Goal: Navigation & Orientation: Find specific page/section

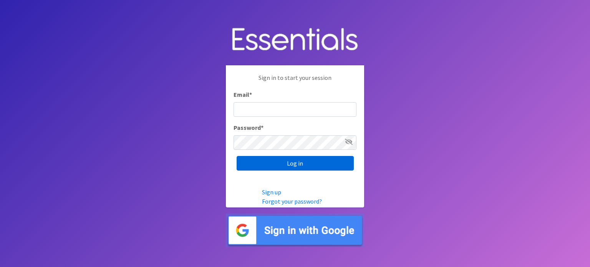
type input "[EMAIL_ADDRESS][DOMAIN_NAME]"
click at [291, 158] on input "Log in" at bounding box center [294, 163] width 117 height 15
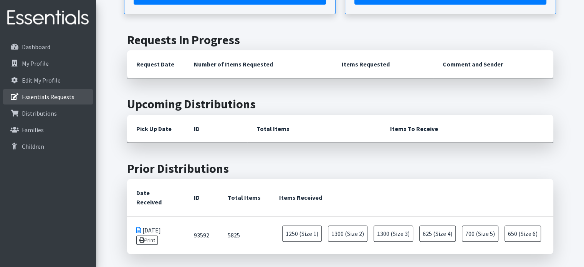
scroll to position [142, 0]
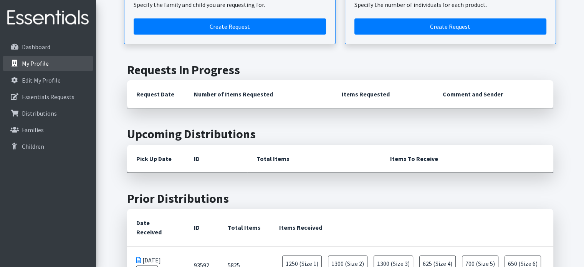
click at [31, 64] on p "My Profile" at bounding box center [35, 63] width 27 height 8
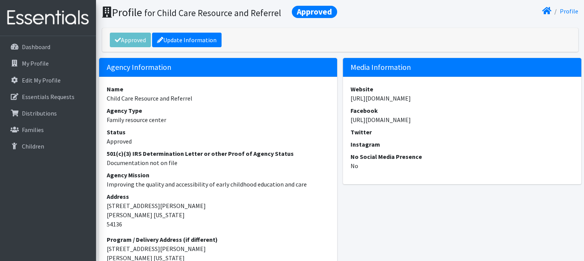
scroll to position [17, 0]
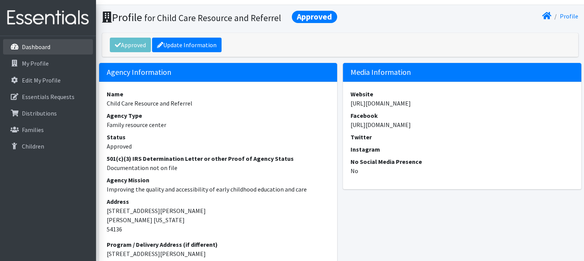
click at [18, 50] on link "Dashboard" at bounding box center [48, 46] width 90 height 15
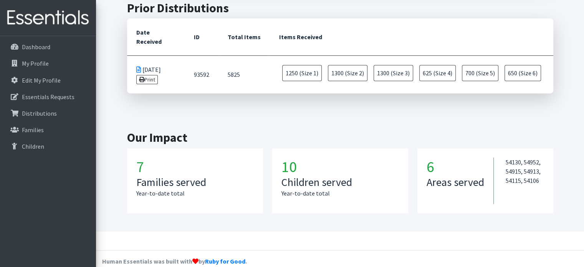
scroll to position [309, 0]
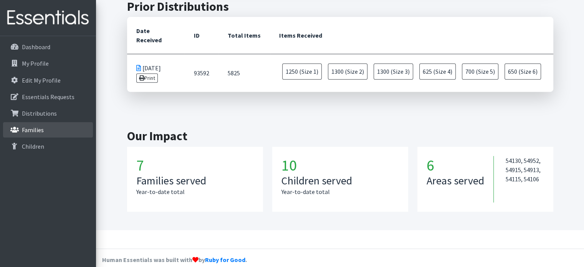
click at [64, 124] on link "Families" at bounding box center [48, 129] width 90 height 15
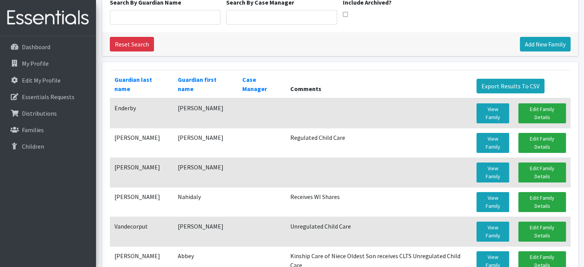
scroll to position [81, 0]
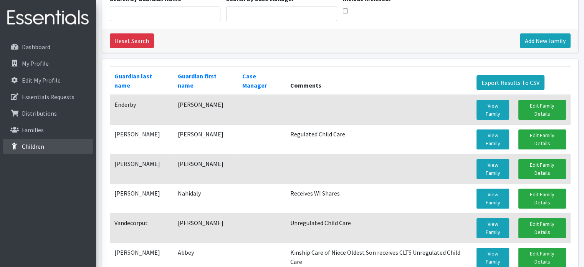
click at [24, 141] on link "Children" at bounding box center [48, 146] width 90 height 15
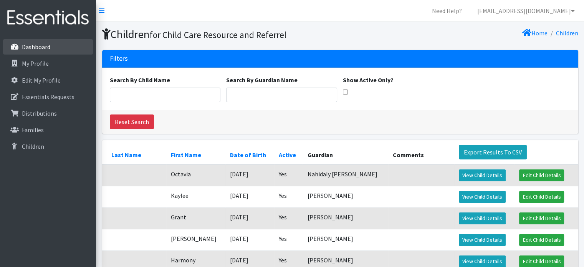
click at [36, 43] on p "Dashboard" at bounding box center [36, 47] width 28 height 8
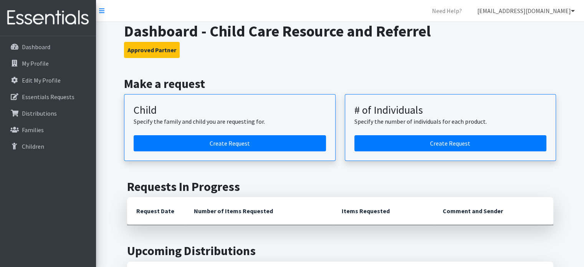
click at [546, 14] on link "[EMAIL_ADDRESS][DOMAIN_NAME]" at bounding box center [526, 10] width 110 height 15
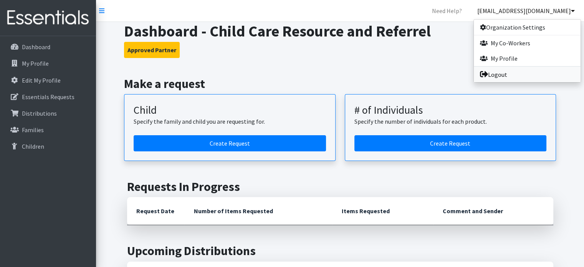
click at [525, 69] on link "Logout" at bounding box center [527, 74] width 107 height 15
